Goal: Task Accomplishment & Management: Use online tool/utility

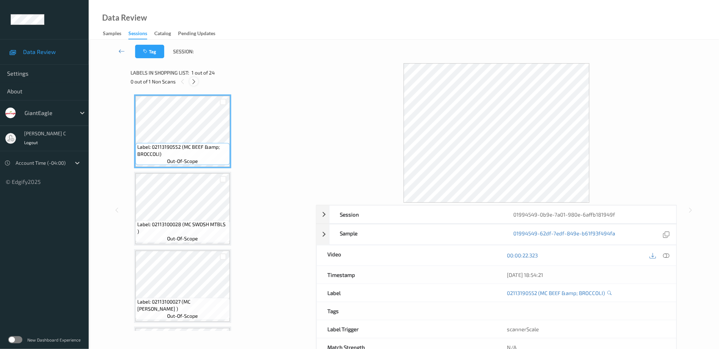
click at [195, 83] on icon at bounding box center [194, 81] width 6 height 6
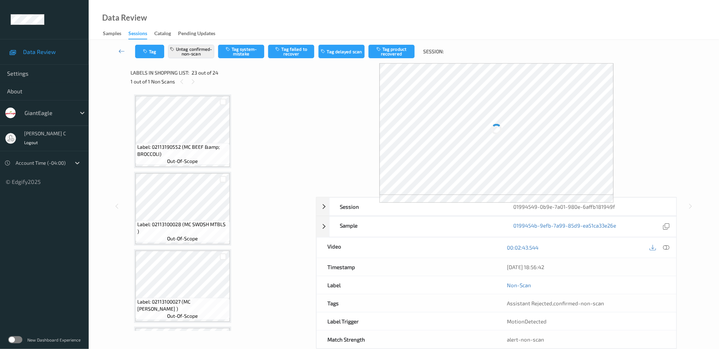
scroll to position [1605, 0]
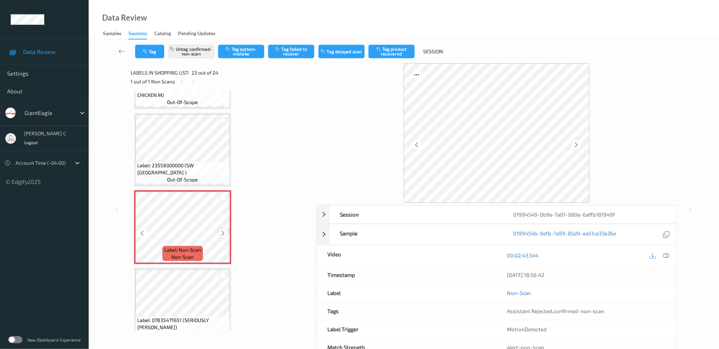
click at [222, 230] on icon at bounding box center [223, 233] width 6 height 6
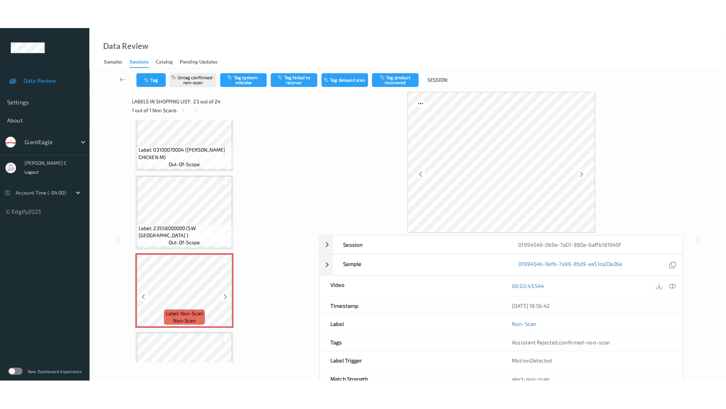
scroll to position [1558, 0]
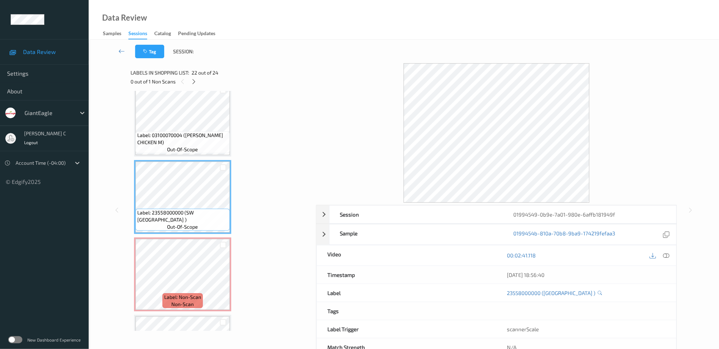
click at [668, 255] on icon at bounding box center [666, 255] width 6 height 6
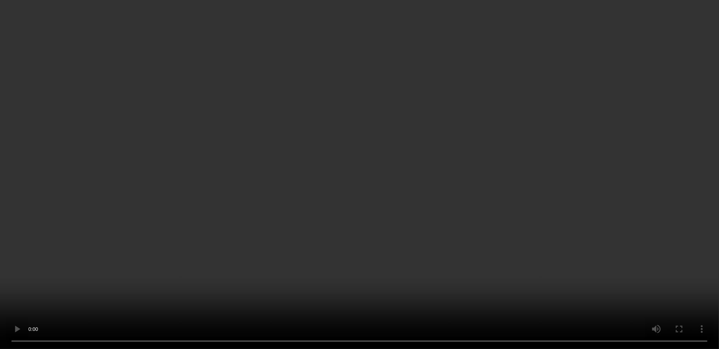
scroll to position [1545, 0]
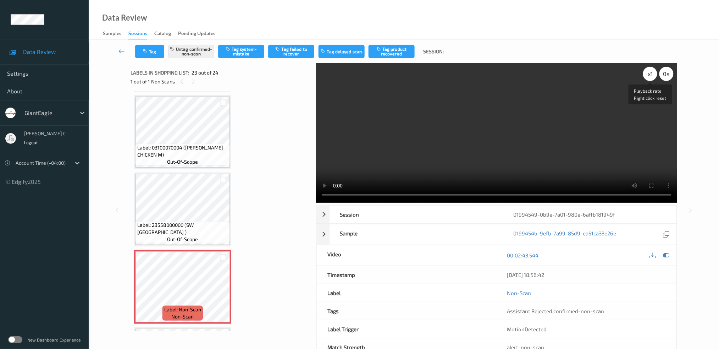
click at [650, 73] on div "x 1" at bounding box center [650, 74] width 14 height 14
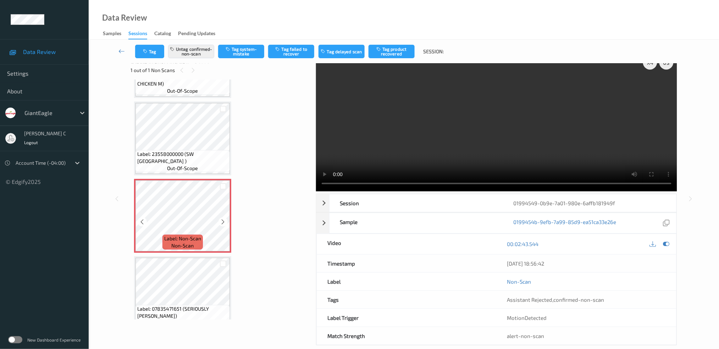
scroll to position [22, 0]
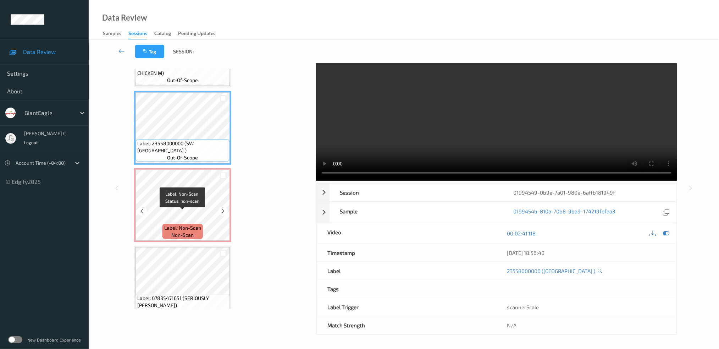
click at [196, 224] on span "Label: Non-Scan" at bounding box center [182, 227] width 37 height 7
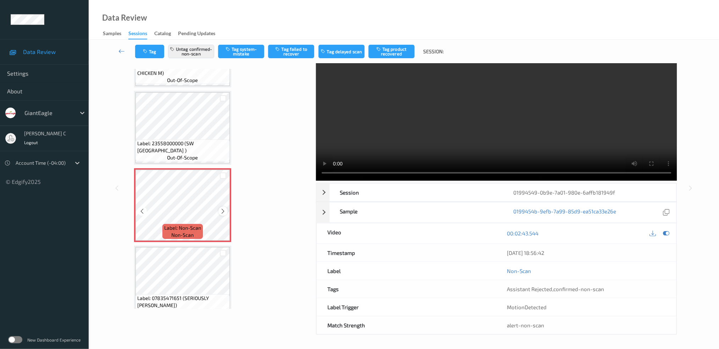
click at [221, 208] on icon at bounding box center [223, 211] width 6 height 6
click at [192, 51] on button "Untag confirmed-non-scan" at bounding box center [191, 51] width 46 height 13
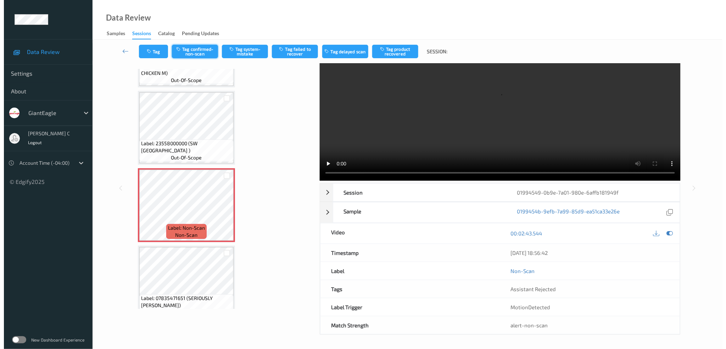
scroll to position [0, 0]
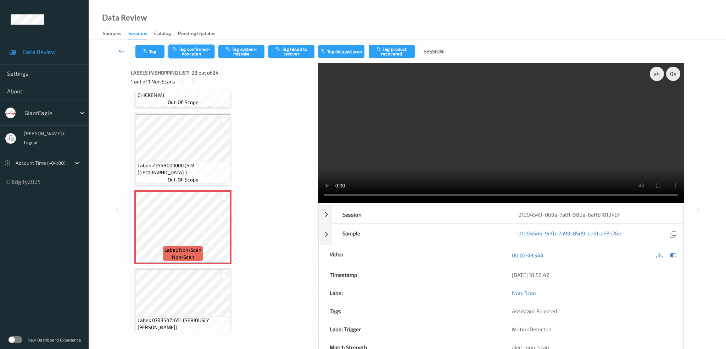
click at [192, 51] on button "Tag confirmed-non-scan" at bounding box center [191, 51] width 46 height 13
